Goal: Task Accomplishment & Management: Complete application form

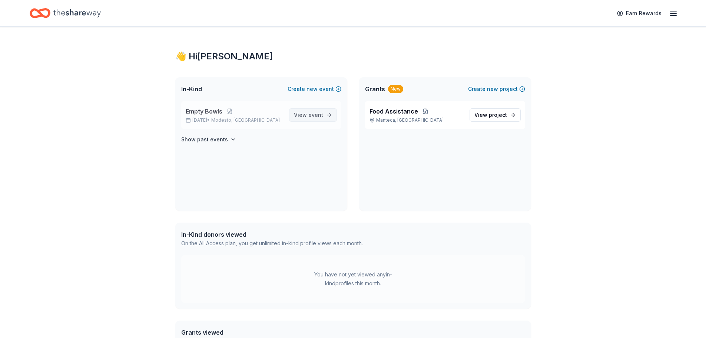
click at [324, 113] on link "View event" at bounding box center [313, 114] width 48 height 13
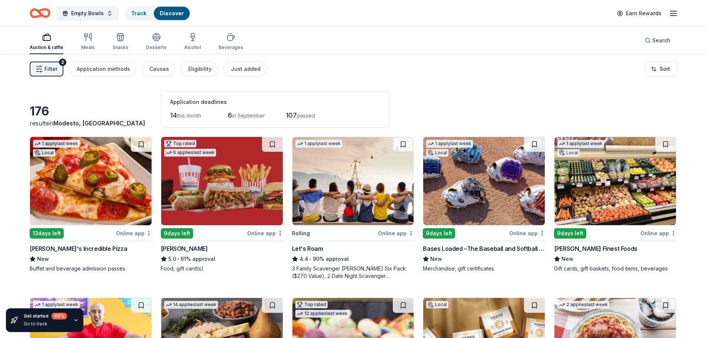
click at [44, 39] on icon "button" at bounding box center [46, 37] width 9 height 9
click at [107, 12] on button "Empty Bowls" at bounding box center [87, 13] width 62 height 15
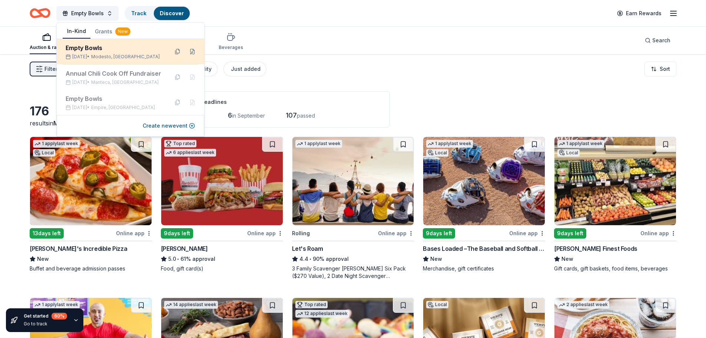
click at [91, 47] on div "Empty Bowls" at bounding box center [114, 47] width 97 height 9
click at [96, 49] on div "Empty Bowls" at bounding box center [114, 47] width 97 height 9
click at [80, 48] on div "Empty Bowls" at bounding box center [114, 47] width 97 height 9
click at [143, 47] on div "Empty Bowls" at bounding box center [114, 47] width 97 height 9
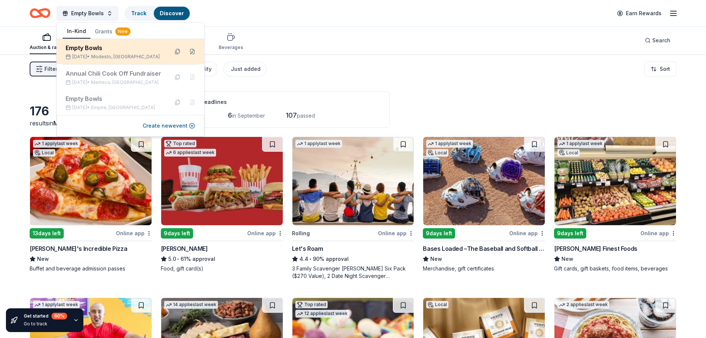
click at [143, 47] on div "Empty Bowls" at bounding box center [114, 47] width 97 height 9
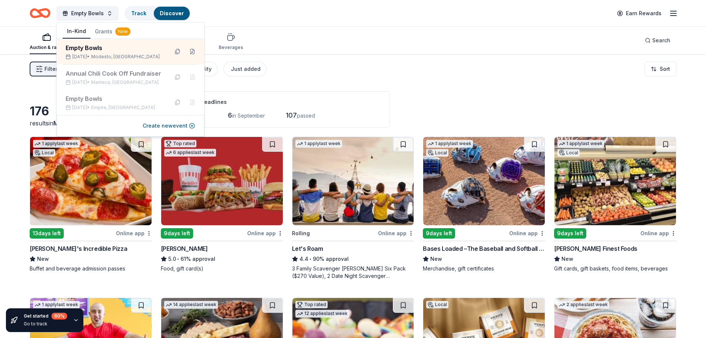
click at [436, 54] on div "Auction & raffle Meals Snacks Desserts Alcohol Beverages Search" at bounding box center [353, 40] width 647 height 27
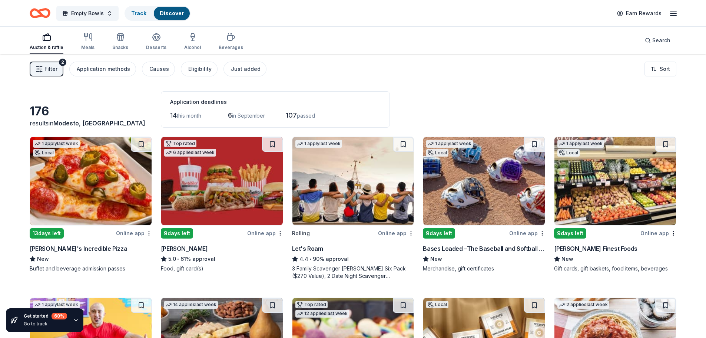
click at [193, 102] on div "Application deadlines" at bounding box center [275, 101] width 211 height 9
click at [181, 116] on span "this month" at bounding box center [189, 115] width 24 height 6
click at [47, 72] on span "Filter" at bounding box center [50, 68] width 13 height 9
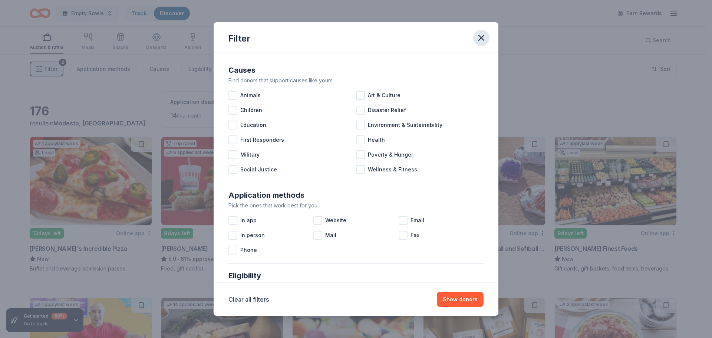
click at [480, 34] on icon "button" at bounding box center [481, 38] width 10 height 10
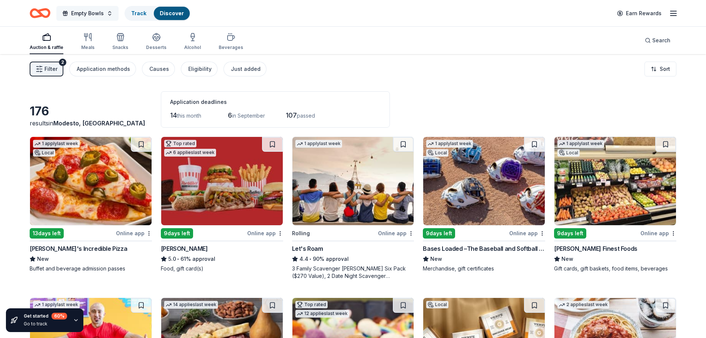
click at [94, 16] on span "Empty Bowls" at bounding box center [87, 13] width 33 height 9
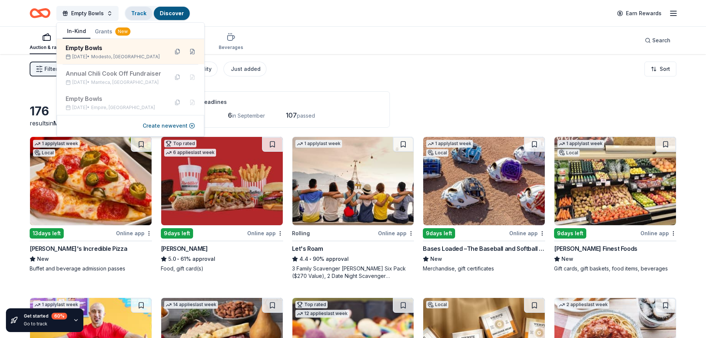
click at [142, 16] on link "Track" at bounding box center [138, 13] width 15 height 6
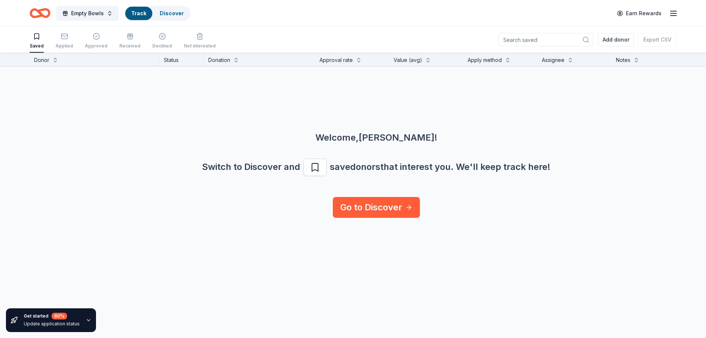
scroll to position [0, 0]
drag, startPoint x: 82, startPoint y: 1, endPoint x: 114, endPoint y: 120, distance: 123.6
click at [114, 120] on div "Welcome, Jessica ! Switch to Discover and save donors that interest you. We ' l…" at bounding box center [376, 131] width 706 height 130
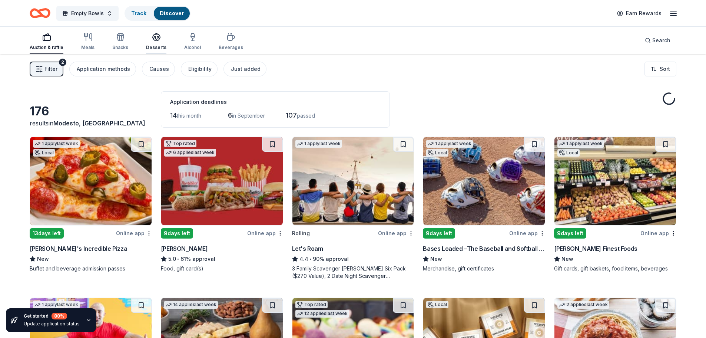
click at [159, 36] on div "button" at bounding box center [156, 37] width 20 height 9
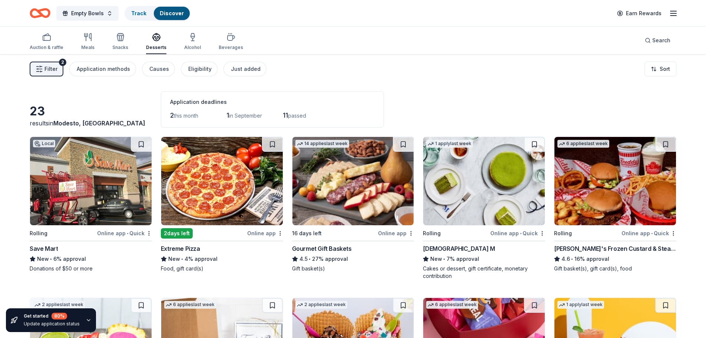
click at [70, 265] on div "Donations of $50 or more" at bounding box center [91, 268] width 122 height 7
click at [133, 9] on div "Track" at bounding box center [138, 13] width 27 height 13
click at [170, 10] on link "Discover" at bounding box center [172, 13] width 24 height 6
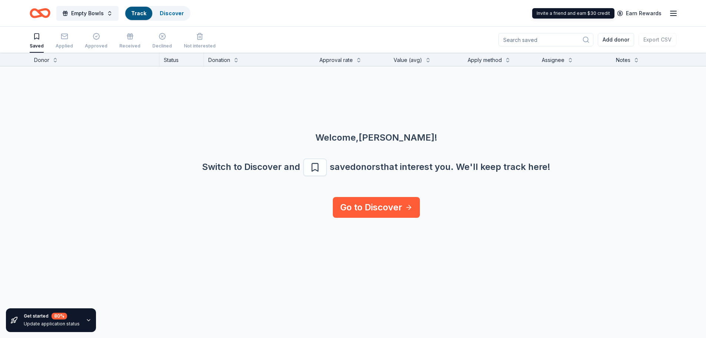
scroll to position [0, 0]
click at [676, 16] on line "button" at bounding box center [673, 16] width 6 height 0
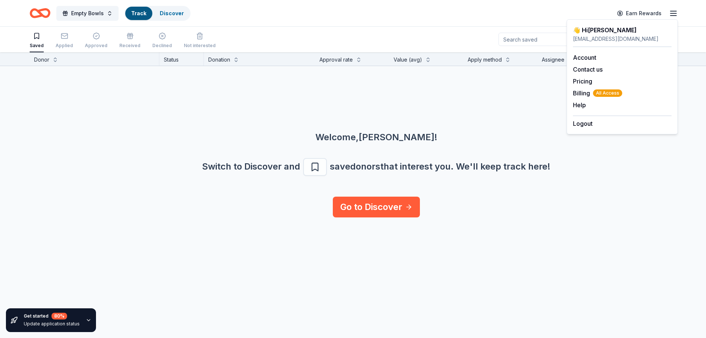
click at [463, 122] on div "Welcome, Jessica ! Switch to Discover and save donors that interest you. We ' l…" at bounding box center [376, 131] width 706 height 130
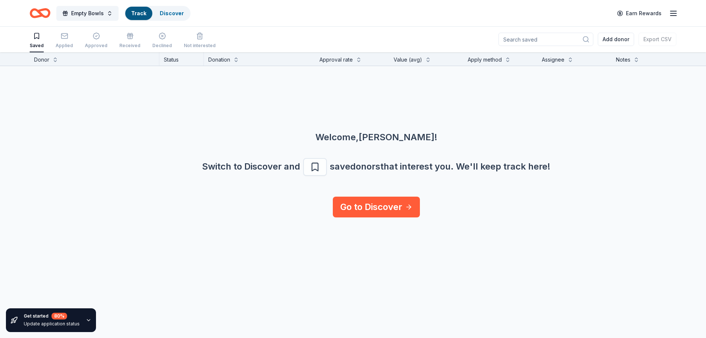
click at [36, 42] on div "Saved" at bounding box center [37, 40] width 14 height 16
click at [37, 40] on icon "button" at bounding box center [36, 36] width 7 height 7
click at [53, 56] on button at bounding box center [55, 59] width 6 height 7
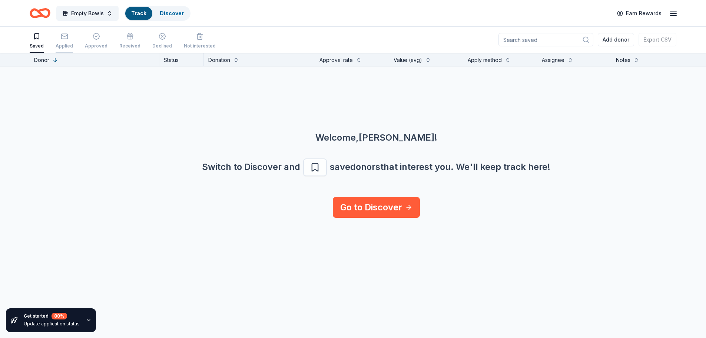
click at [65, 38] on icon "button" at bounding box center [64, 36] width 7 height 7
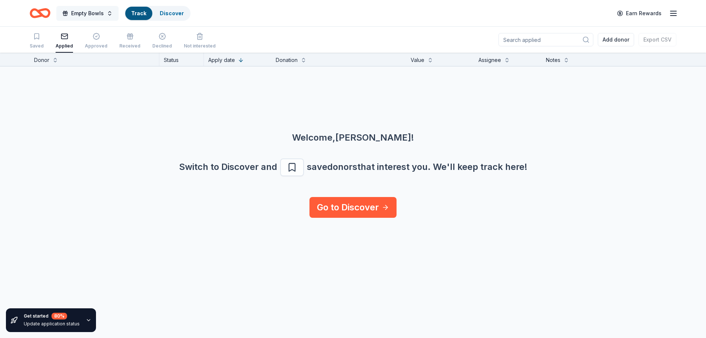
click at [102, 12] on span "Empty Bowls" at bounding box center [87, 13] width 33 height 9
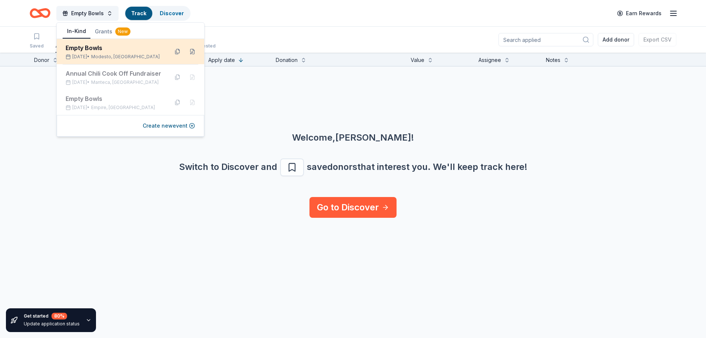
click at [83, 47] on div "Empty Bowls" at bounding box center [114, 47] width 97 height 9
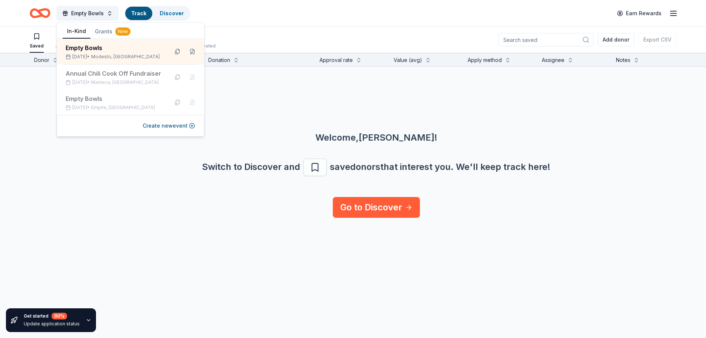
drag, startPoint x: 86, startPoint y: 173, endPoint x: 87, endPoint y: 161, distance: 11.5
click at [85, 169] on div "Switch to Discover and save donors that interest you. We ' ll keep track here!" at bounding box center [376, 167] width 670 height 18
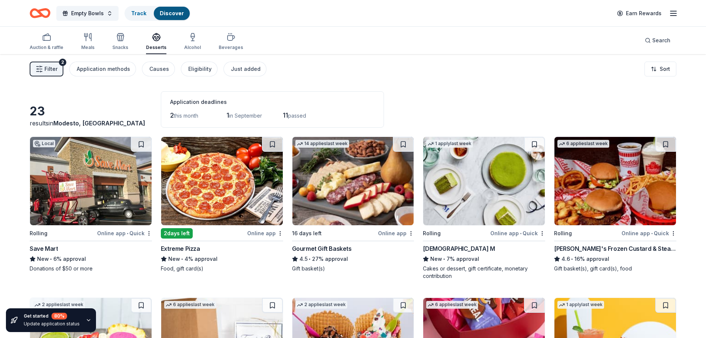
click at [183, 115] on span "this month" at bounding box center [186, 115] width 24 height 6
click at [295, 116] on span "passed" at bounding box center [297, 115] width 18 height 6
click at [45, 12] on icon "Home" at bounding box center [40, 12] width 21 height 17
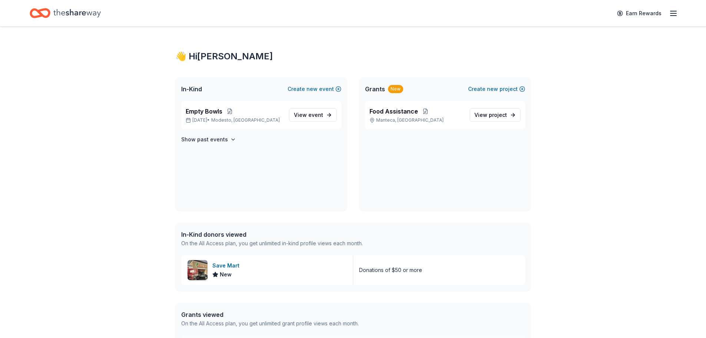
click at [673, 13] on line "button" at bounding box center [673, 13] width 6 height 0
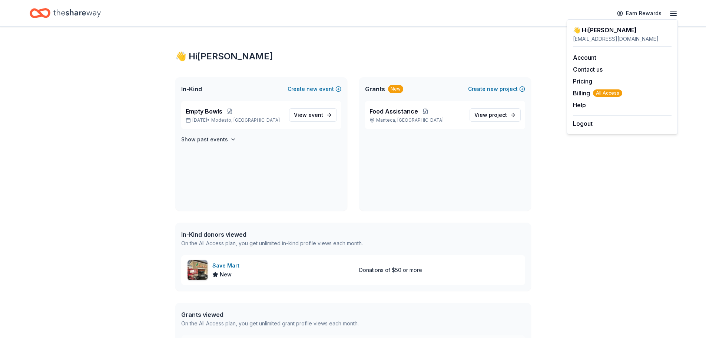
click at [565, 156] on div "👋 Hi Jessica In-Kind Create new event Empty Bowls Sep 13, 2025 • Modesto, CA Vi…" at bounding box center [353, 219] width 706 height 385
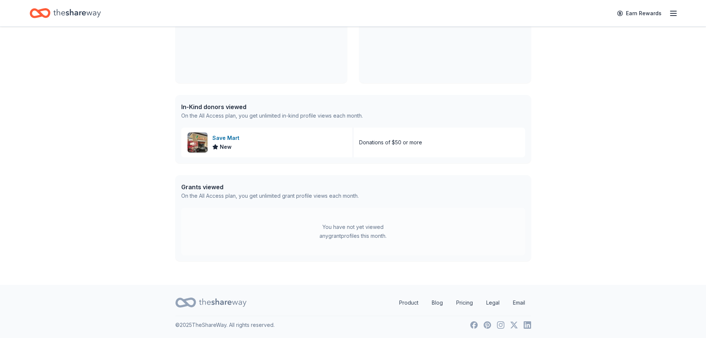
scroll to position [128, 0]
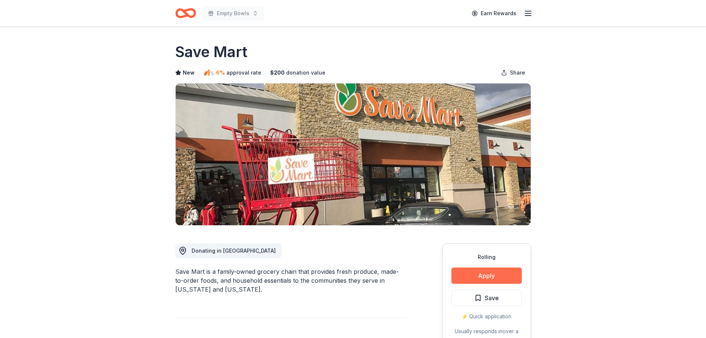
click at [481, 272] on button "Apply" at bounding box center [486, 275] width 70 height 16
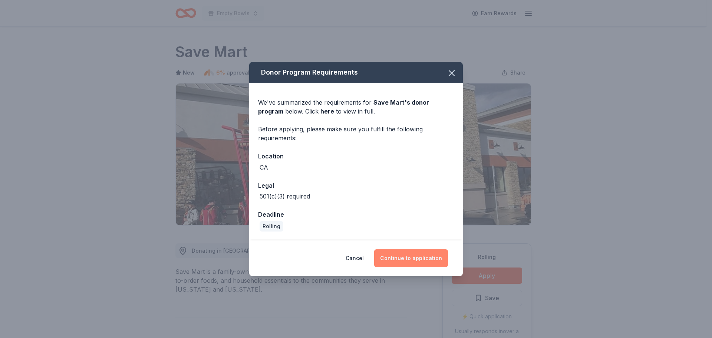
click at [416, 255] on button "Continue to application" at bounding box center [411, 258] width 74 height 18
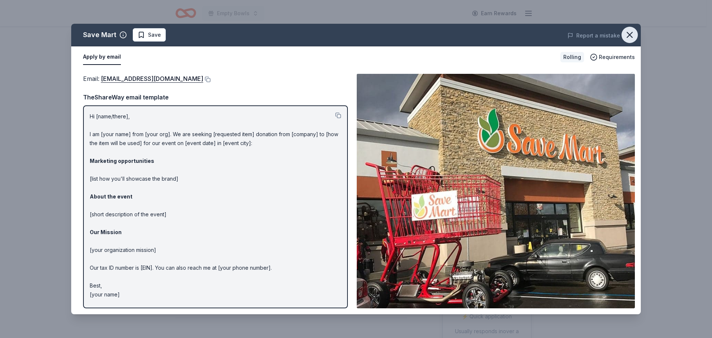
click at [629, 37] on icon "button" at bounding box center [629, 35] width 10 height 10
